Goal: Check status

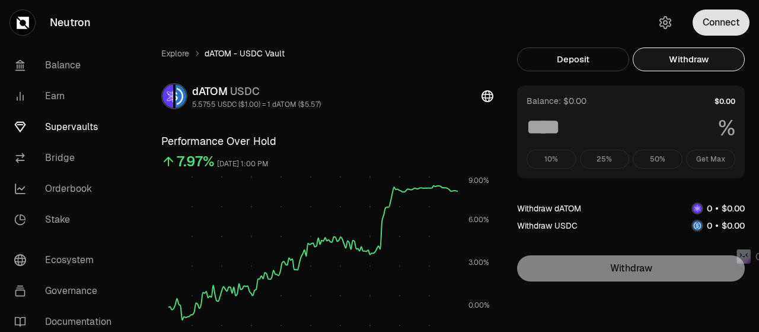
click at [715, 28] on button "Connect" at bounding box center [721, 22] width 57 height 26
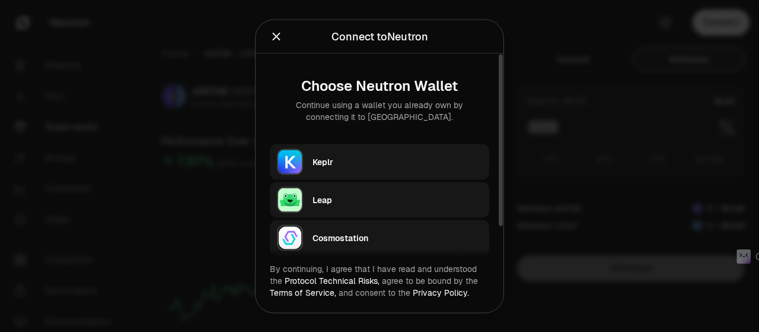
click at [336, 150] on div "Keplr" at bounding box center [401, 161] width 177 height 27
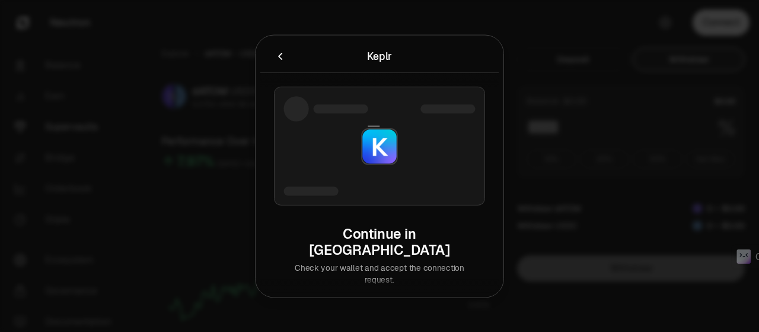
type input "***"
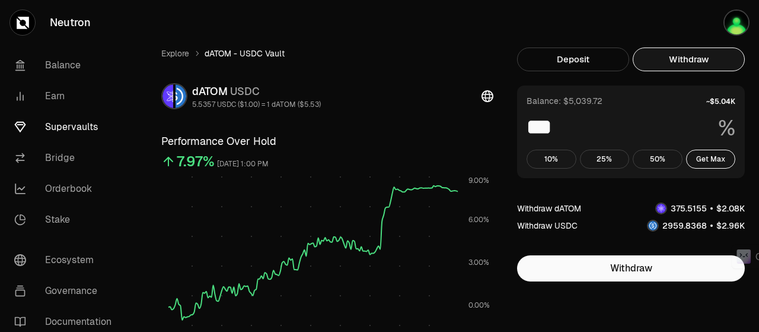
scroll to position [356, 0]
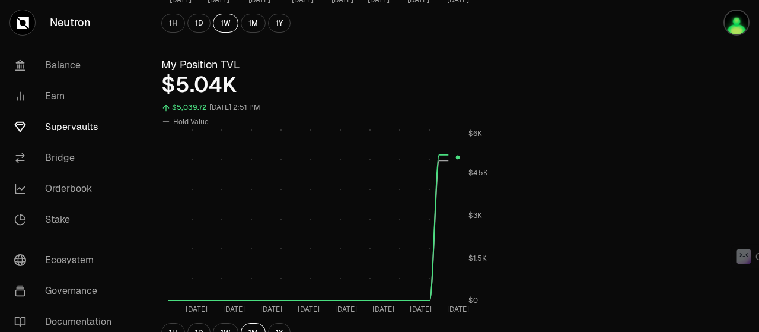
click at [292, 84] on div "$5.04K" at bounding box center [327, 85] width 332 height 24
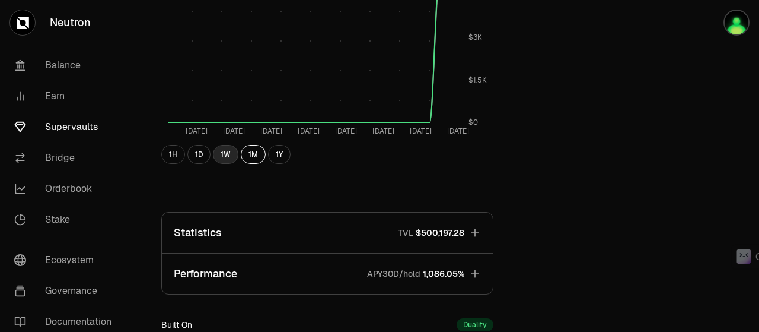
click at [222, 156] on button "1W" at bounding box center [226, 154] width 26 height 19
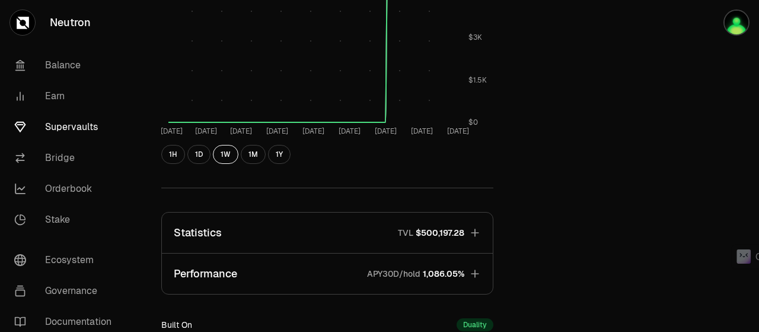
click at [195, 144] on div "[DATE] Aug [DATE] Aug [DATE] Aug [DATE] Aug [DATE] $0 $1.5K $3K $4.5K $6K 1H 1D…" at bounding box center [327, 57] width 332 height 213
click at [195, 156] on button "1D" at bounding box center [198, 154] width 23 height 19
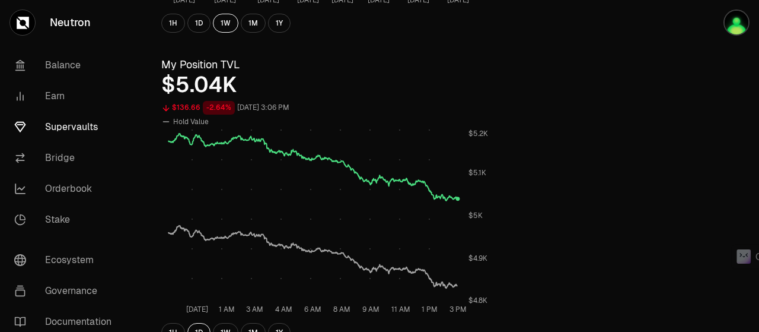
scroll to position [0, 0]
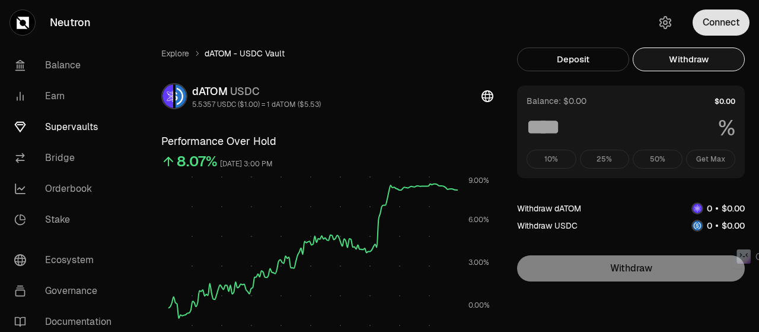
click at [699, 23] on button "Connect" at bounding box center [721, 22] width 57 height 26
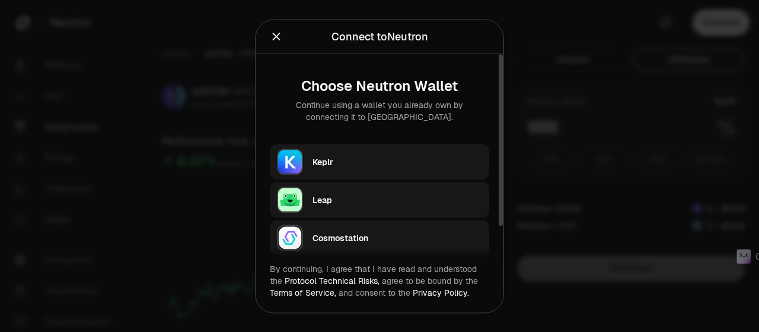
click at [336, 161] on div "Keplr" at bounding box center [398, 161] width 170 height 12
type input "***"
